Goal: Information Seeking & Learning: Understand process/instructions

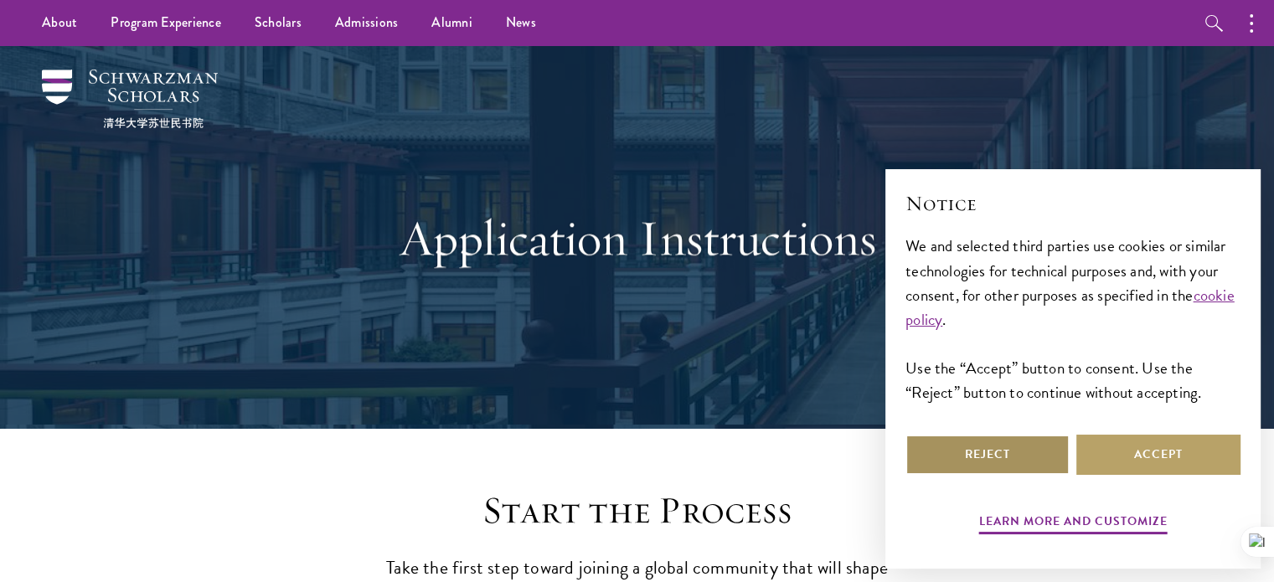
click at [1016, 453] on button "Reject" at bounding box center [987, 455] width 164 height 40
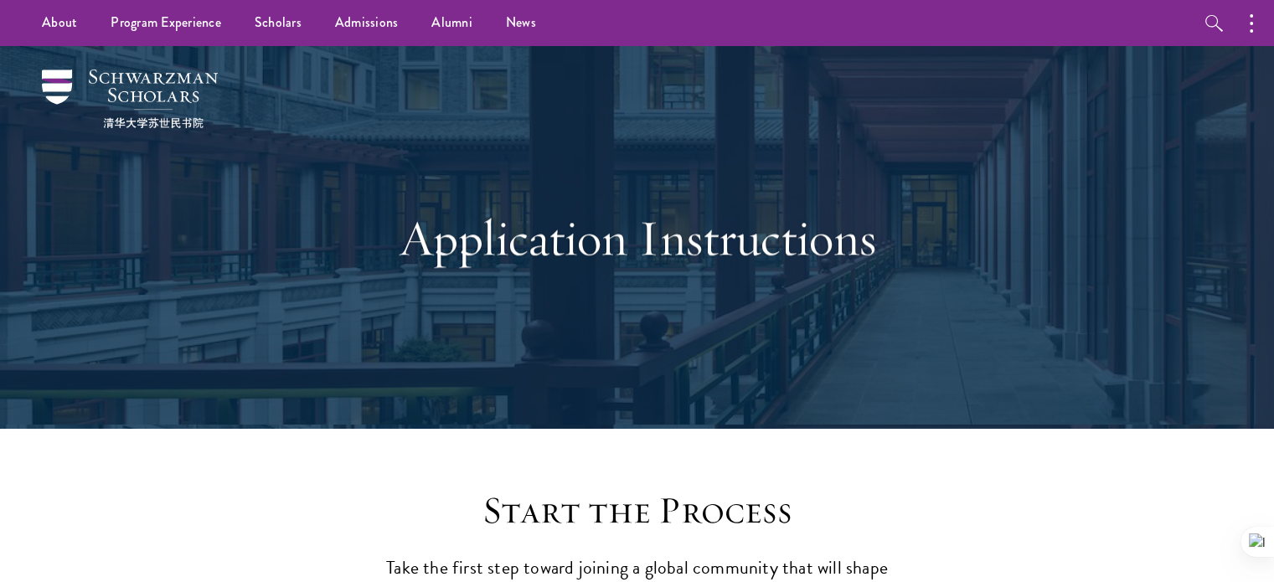
click at [983, 181] on div "Application Instructions" at bounding box center [637, 237] width 1106 height 383
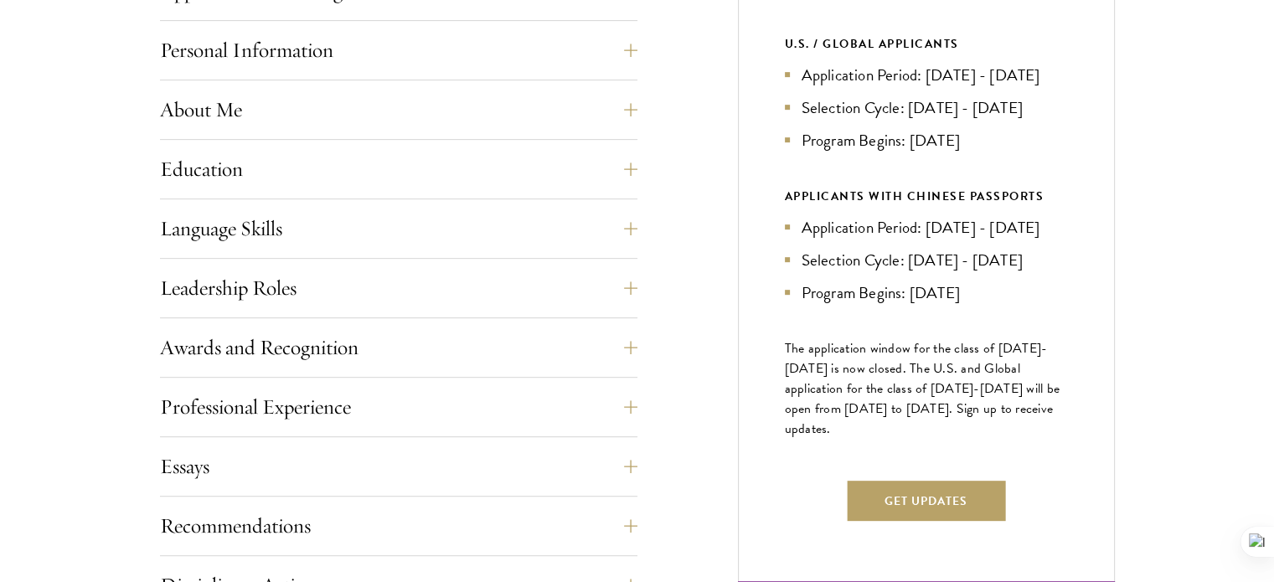
scroll to position [798, 0]
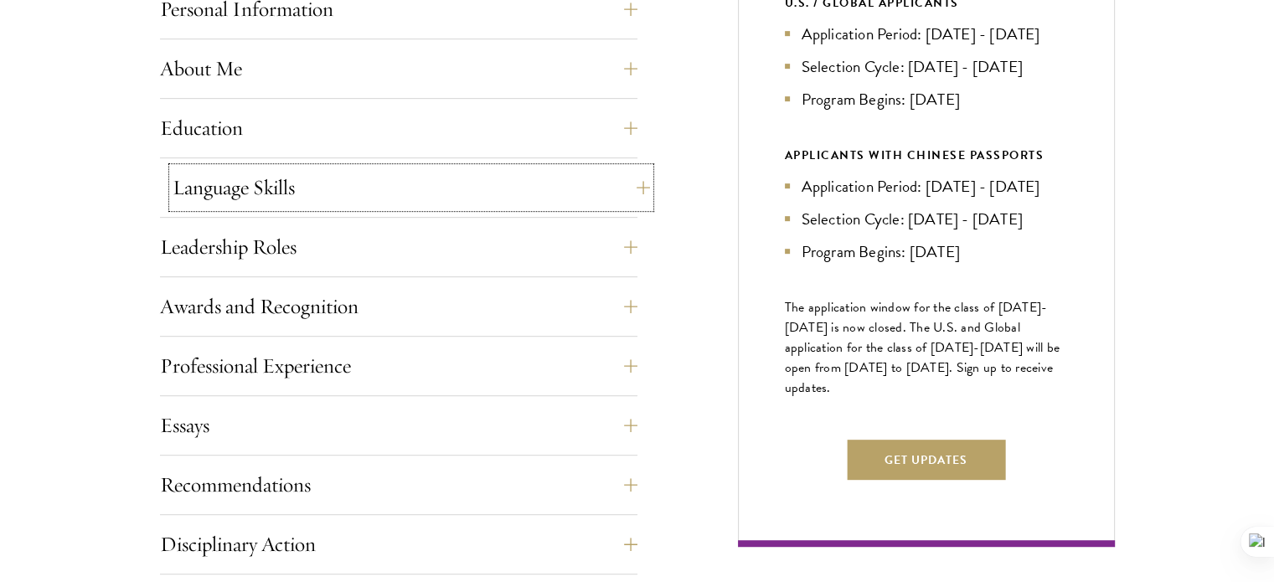
click at [529, 193] on button "Language Skills" at bounding box center [411, 188] width 477 height 40
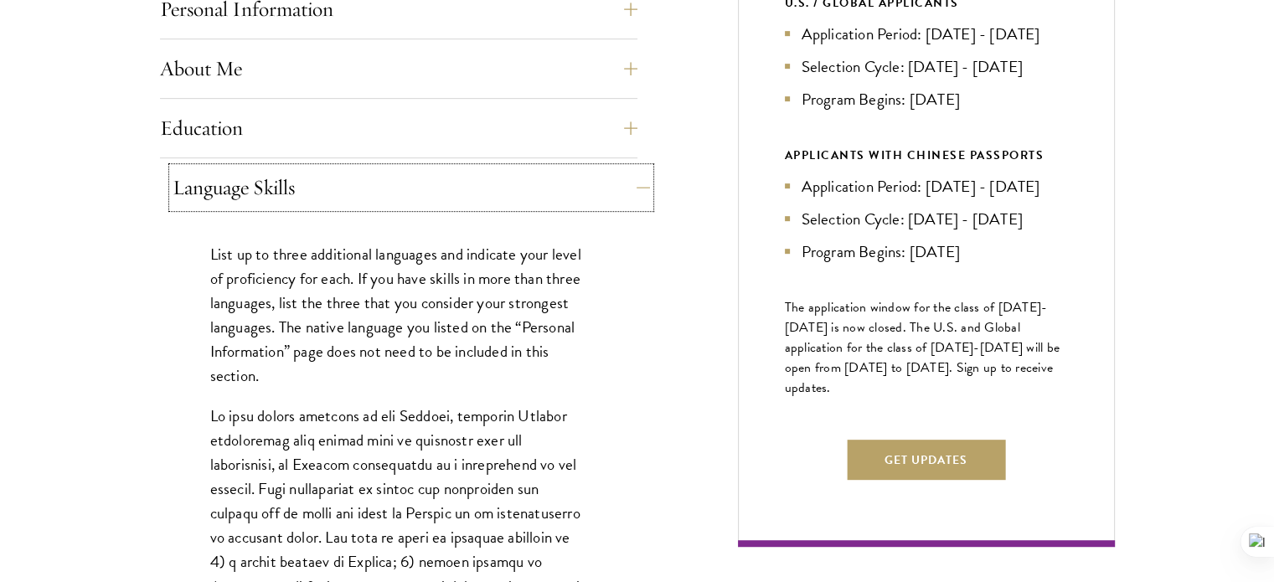
click at [529, 193] on button "Language Skills" at bounding box center [411, 188] width 477 height 40
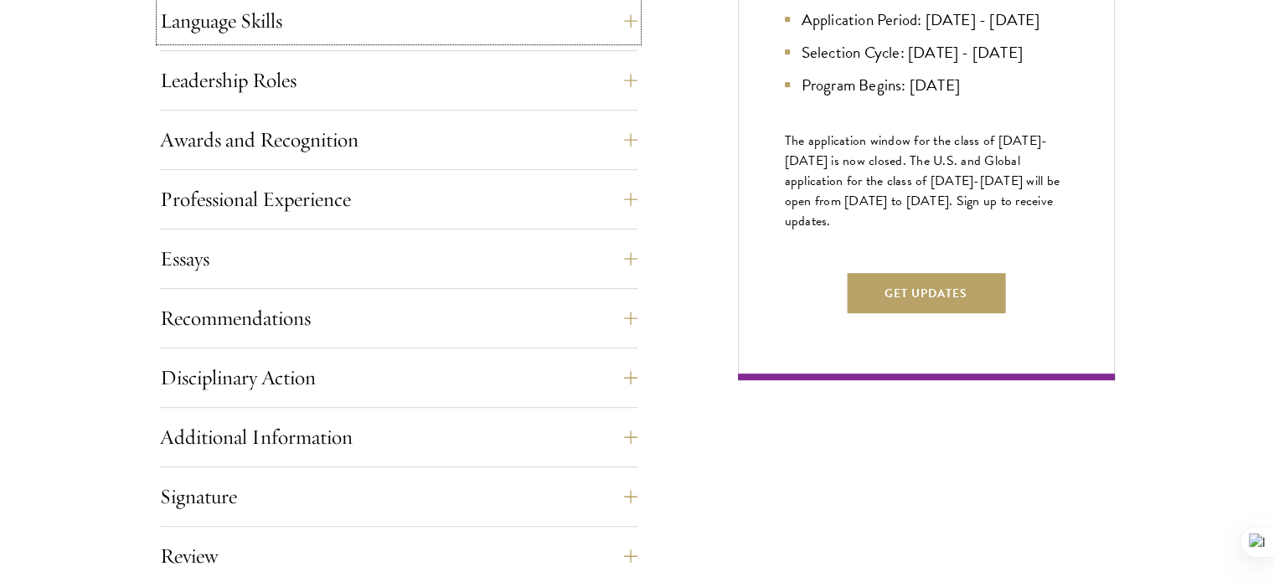
scroll to position [973, 0]
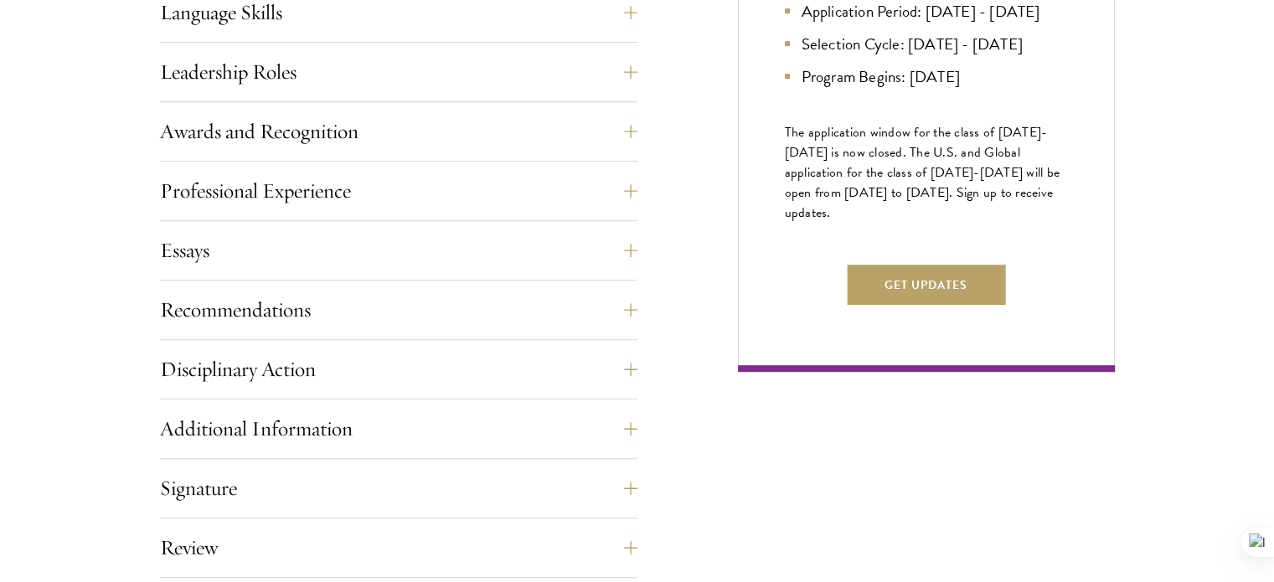
drag, startPoint x: 544, startPoint y: 281, endPoint x: 498, endPoint y: 328, distance: 65.7
click at [498, 328] on div "Application Home Page The online application form must be completed in English.…" at bounding box center [398, 226] width 477 height 942
click at [498, 328] on div "Recommendations Register three recommenders by providing their names, professio…" at bounding box center [398, 315] width 477 height 50
click at [412, 309] on button "Recommendations" at bounding box center [411, 310] width 477 height 40
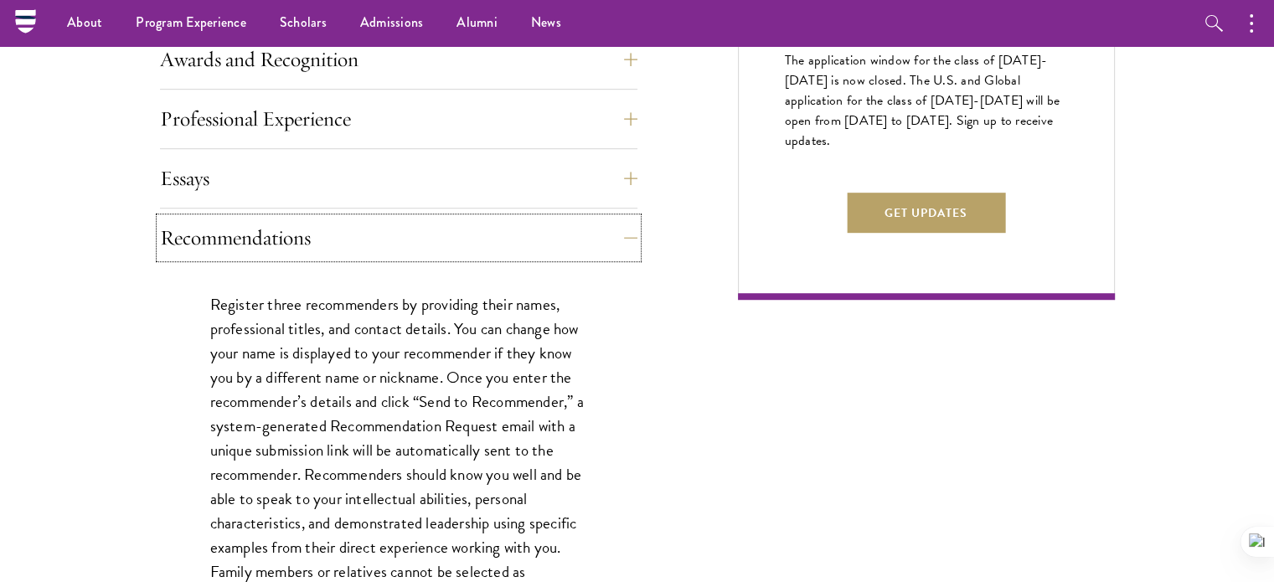
scroll to position [982, 0]
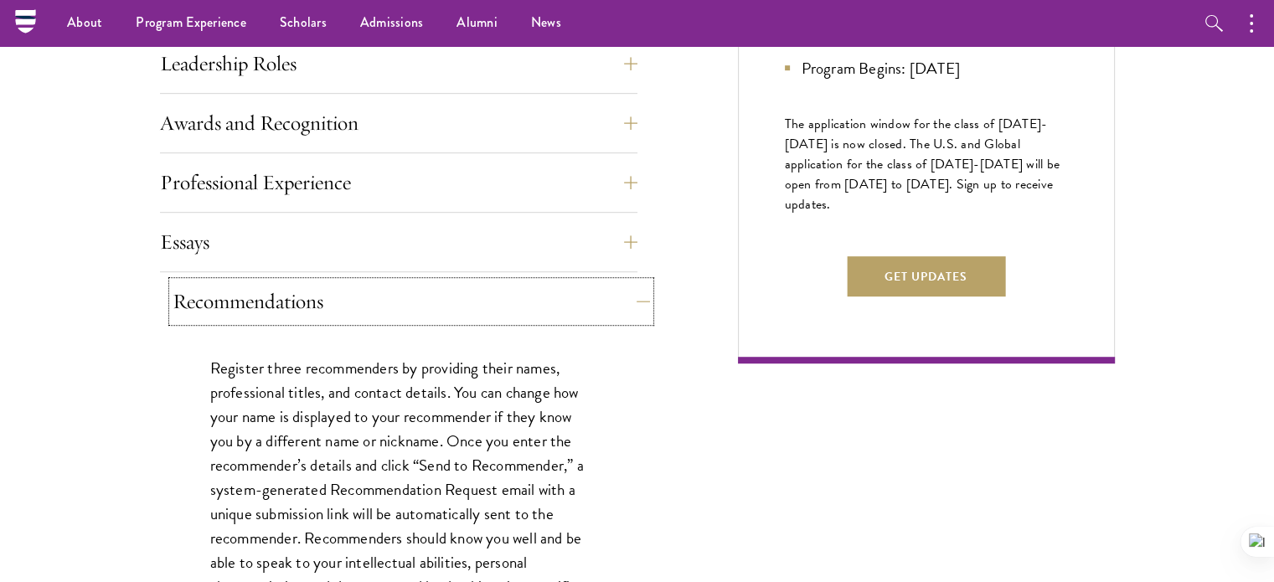
click at [452, 305] on button "Recommendations" at bounding box center [411, 301] width 477 height 40
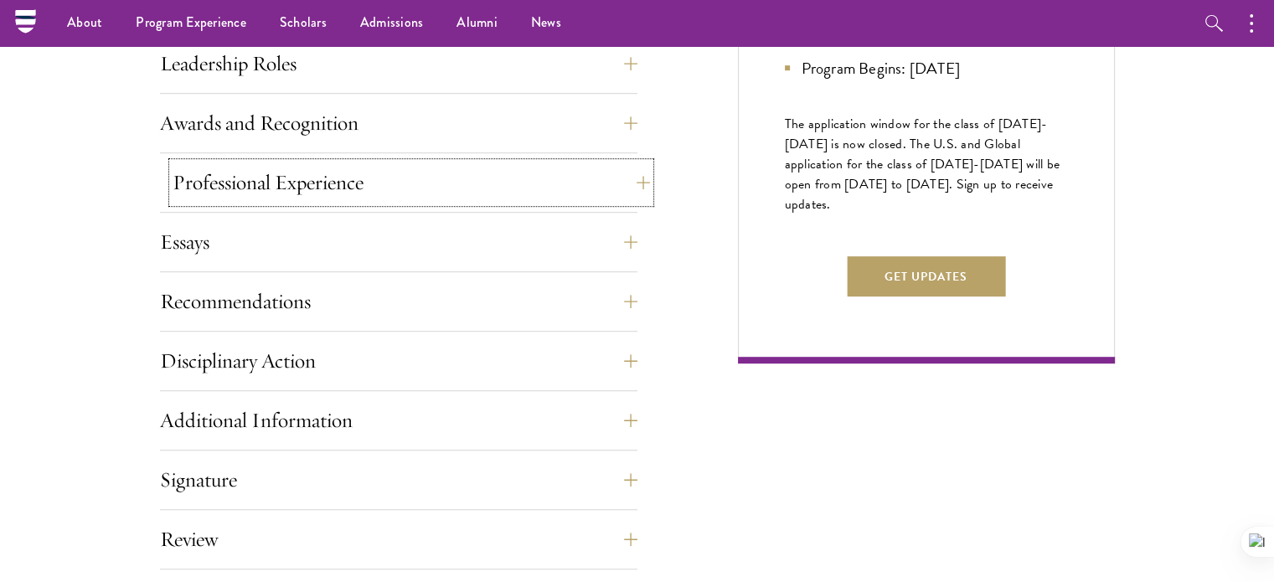
click at [389, 193] on button "Professional Experience" at bounding box center [411, 182] width 477 height 40
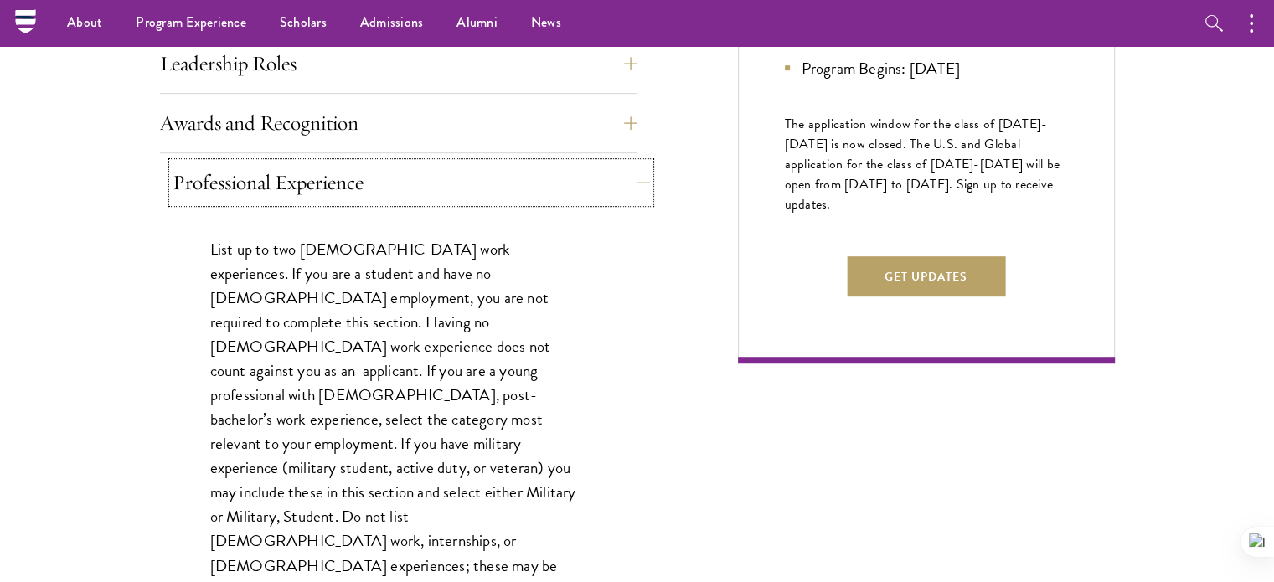
click at [389, 193] on button "Professional Experience" at bounding box center [411, 182] width 477 height 40
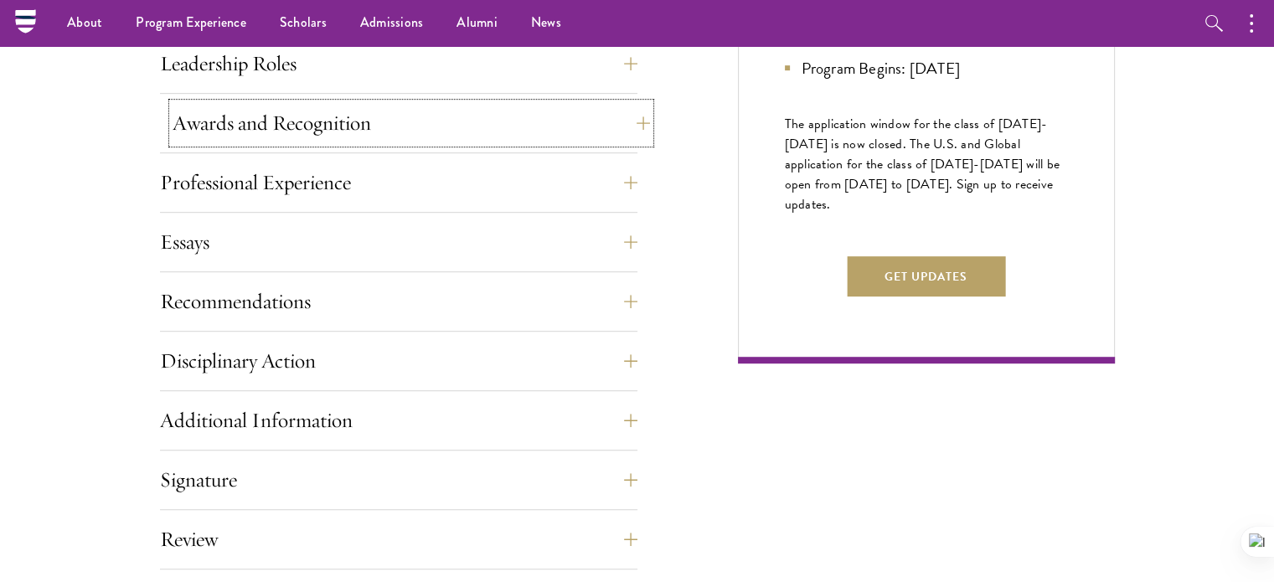
click at [437, 120] on button "Awards and Recognition" at bounding box center [411, 123] width 477 height 40
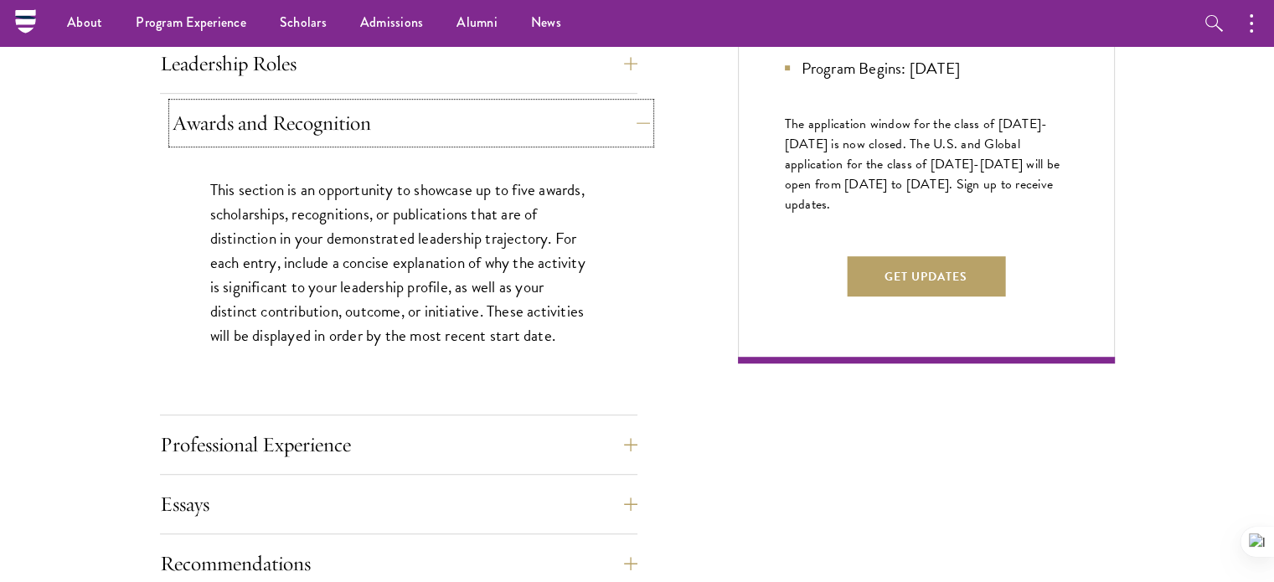
click at [437, 120] on button "Awards and Recognition" at bounding box center [411, 123] width 477 height 40
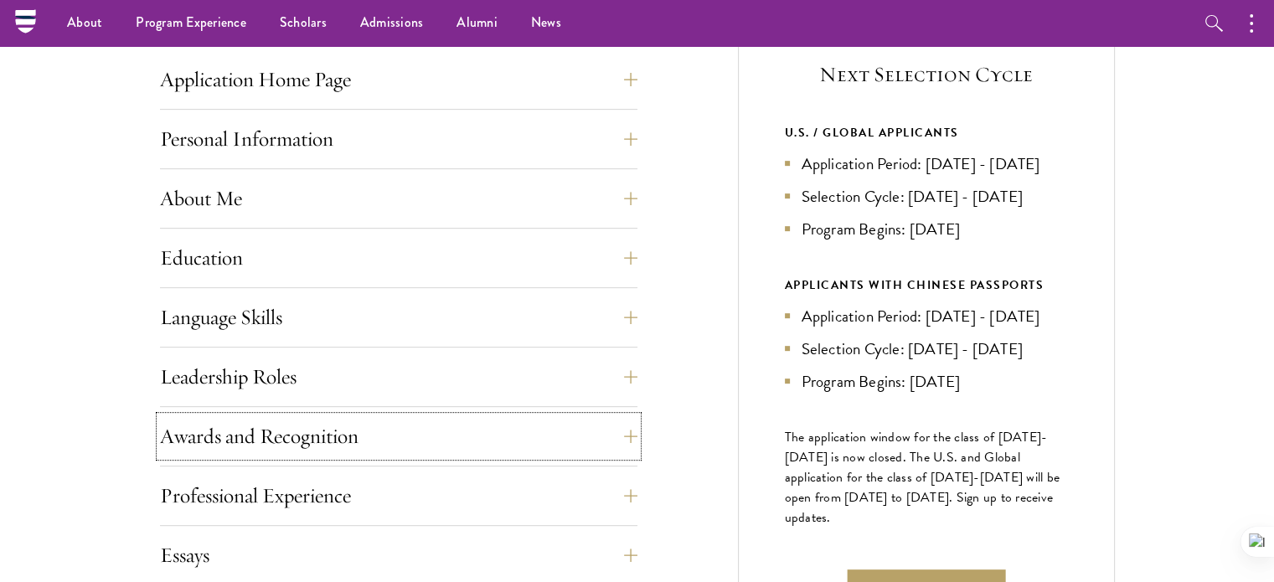
scroll to position [657, 0]
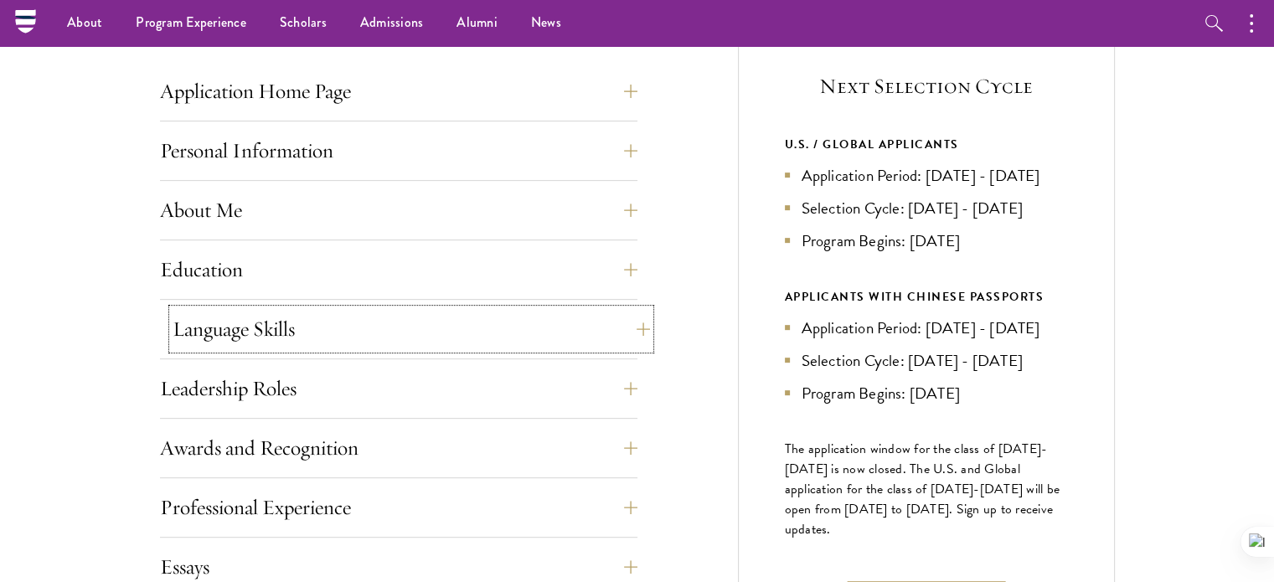
click at [386, 328] on button "Language Skills" at bounding box center [411, 329] width 477 height 40
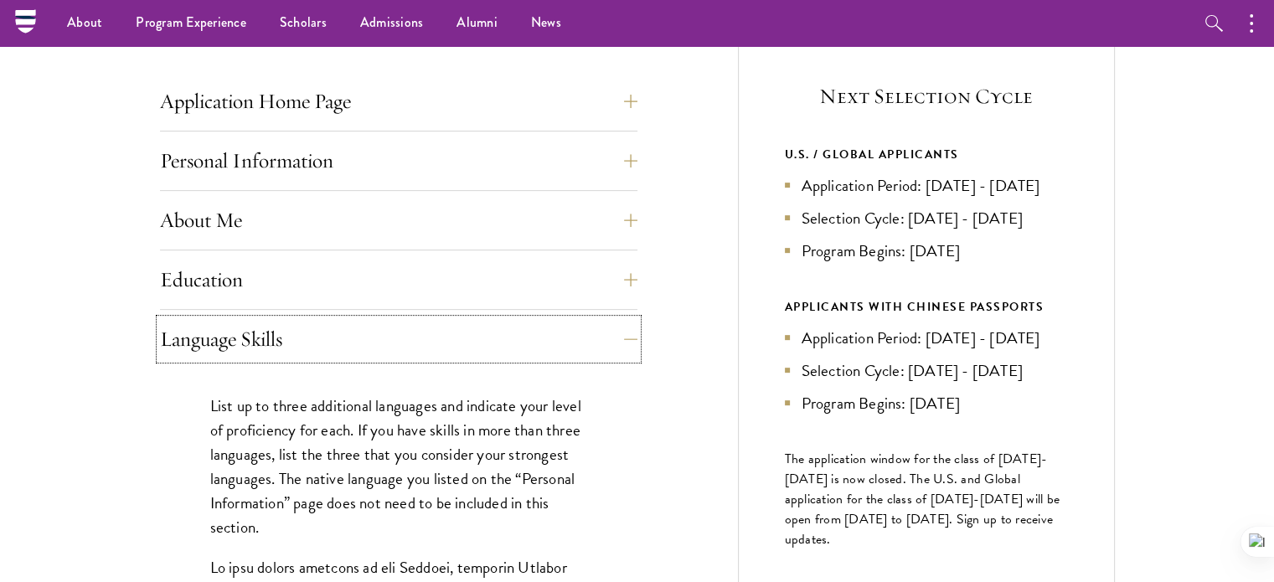
scroll to position [626, 0]
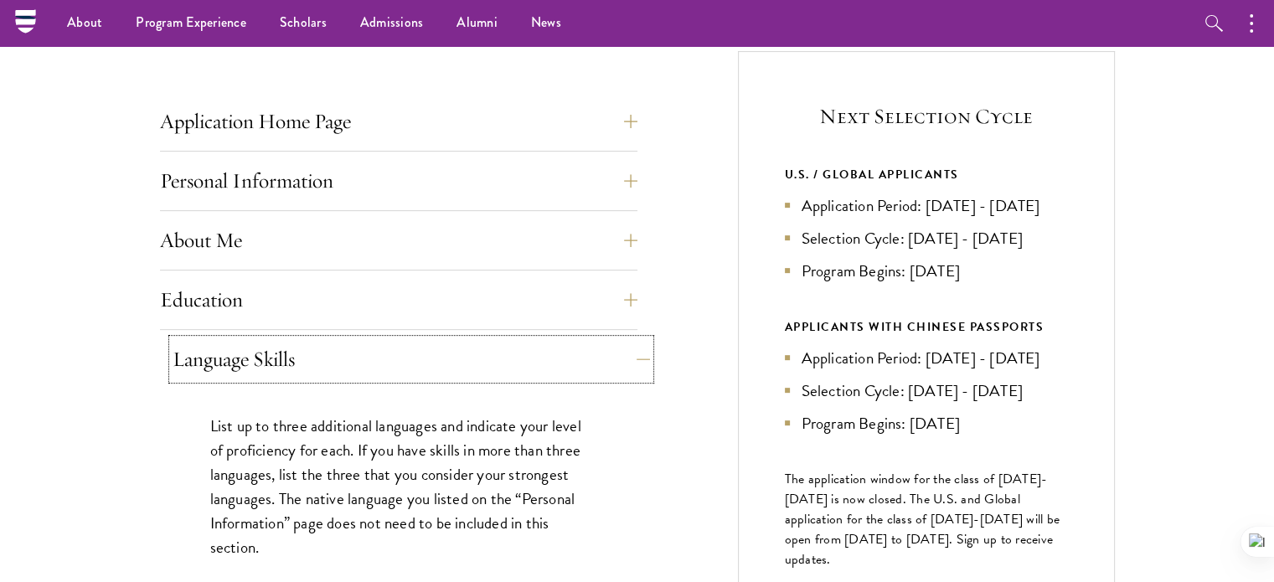
click at [461, 362] on button "Language Skills" at bounding box center [411, 359] width 477 height 40
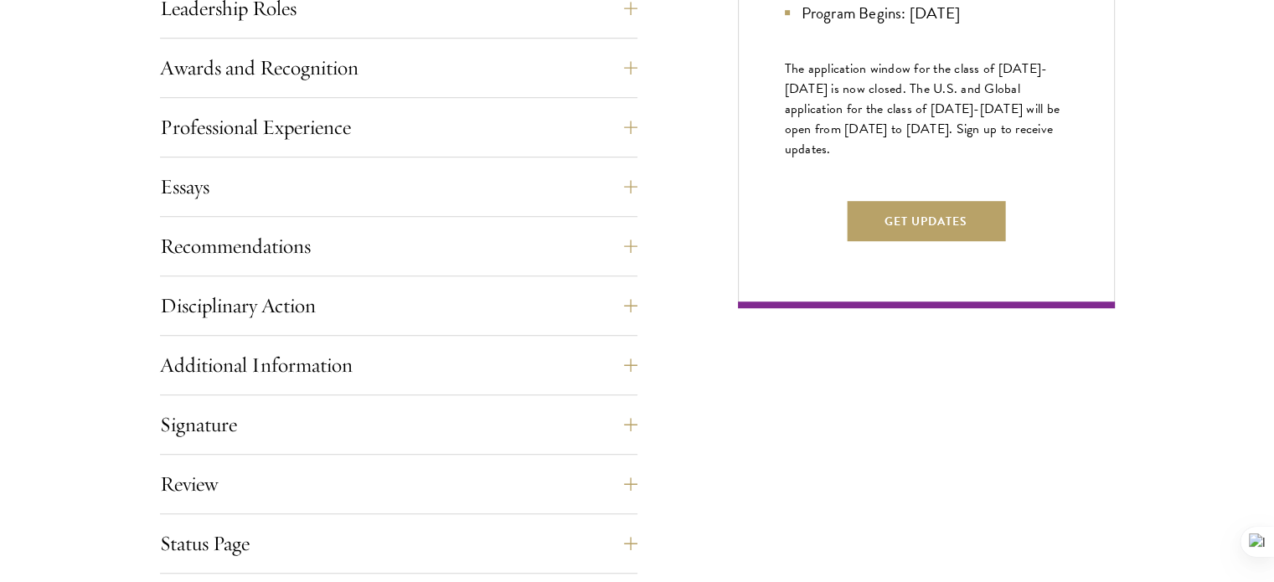
scroll to position [1199, 0]
